Goal: Find specific page/section: Find specific page/section

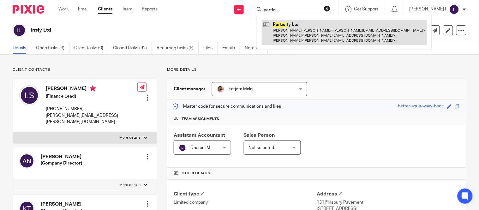
type input "partici"
click at [300, 28] on link at bounding box center [344, 32] width 165 height 25
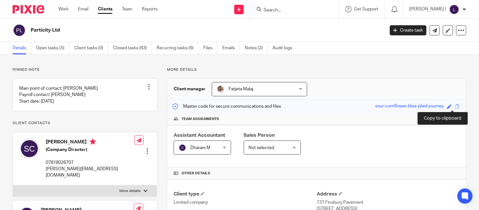
click at [455, 107] on span at bounding box center [457, 106] width 5 height 5
click at [292, 10] on input "Search" at bounding box center [291, 11] width 57 height 6
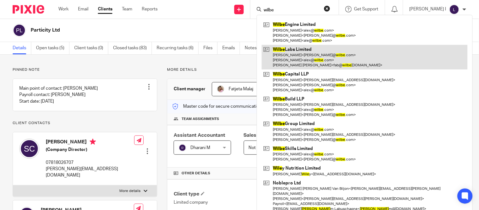
type input "wilbe"
click at [323, 59] on link at bounding box center [365, 57] width 206 height 25
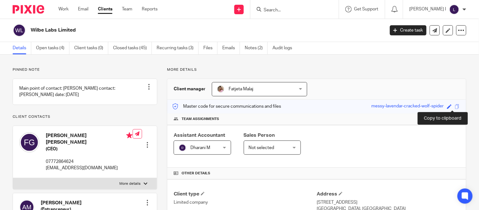
click at [455, 106] on span at bounding box center [457, 106] width 5 height 5
click at [304, 12] on input "Search" at bounding box center [291, 11] width 57 height 6
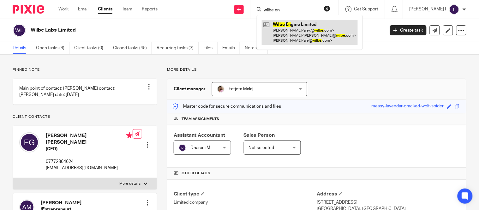
type input "wilbe en"
click at [304, 39] on link at bounding box center [310, 32] width 96 height 25
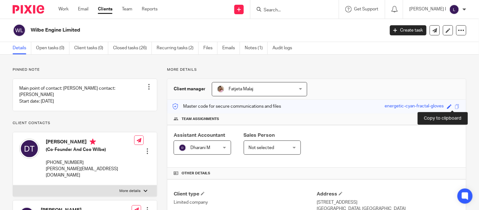
click at [455, 105] on span at bounding box center [457, 106] width 5 height 5
